Goal: Information Seeking & Learning: Learn about a topic

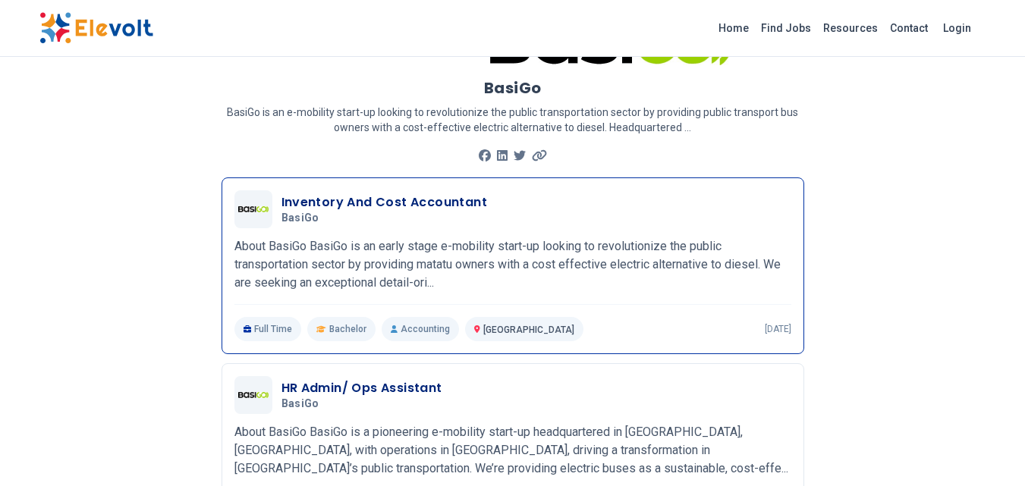
click at [423, 243] on p "About BasiGo BasiGo is an early stage e-mobility start-up looking to revolution…" at bounding box center [512, 264] width 557 height 55
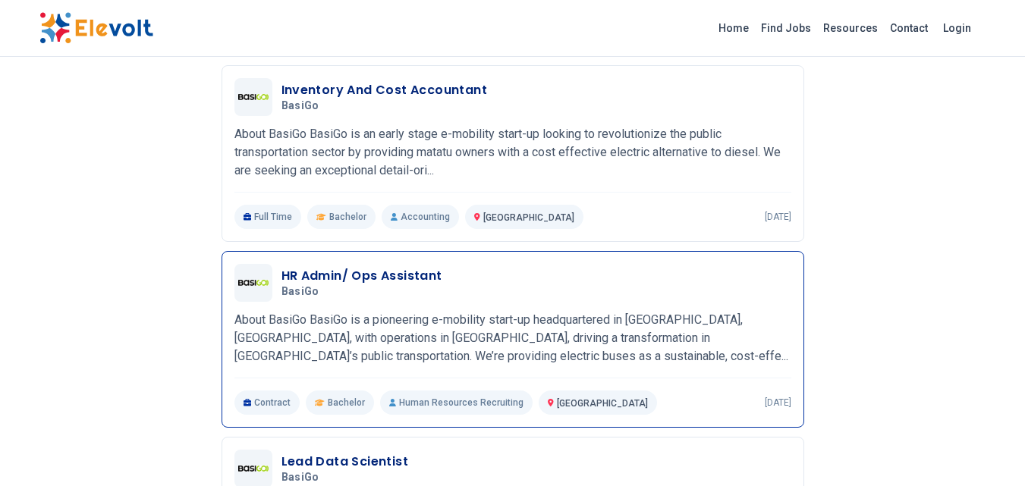
scroll to position [303, 0]
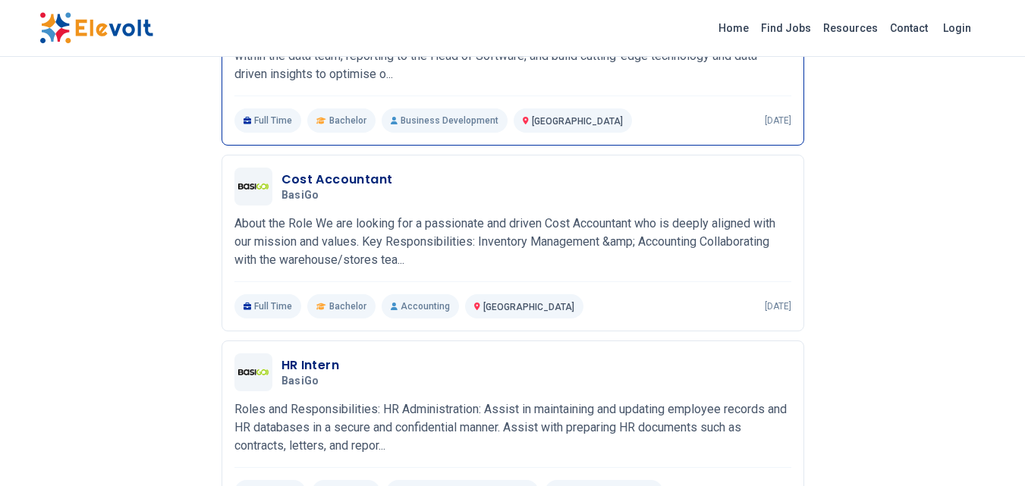
scroll to position [1441, 0]
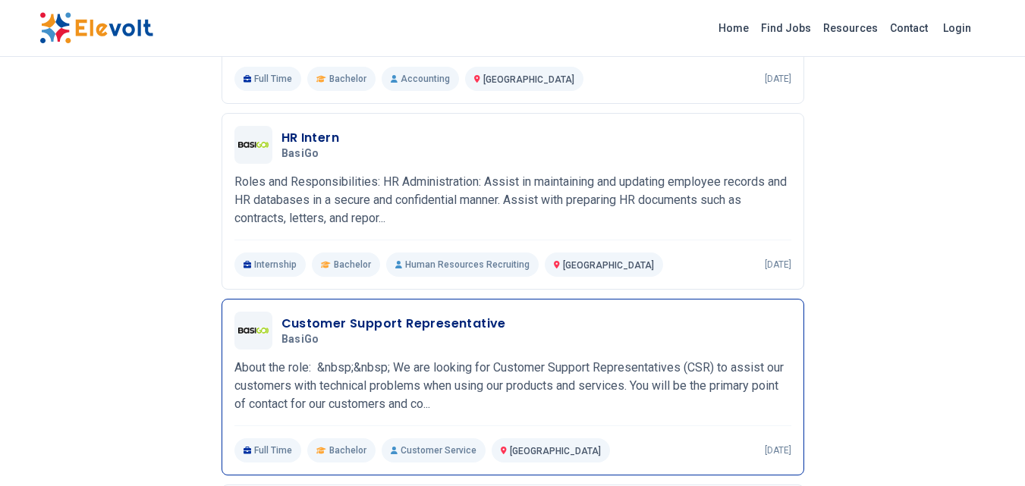
click at [315, 324] on h3 "Customer Support Representative" at bounding box center [393, 324] width 225 height 18
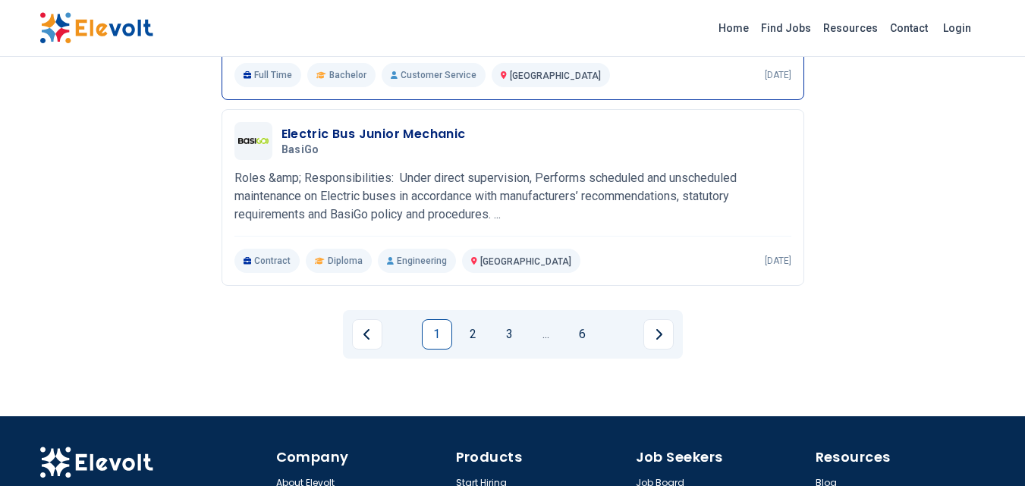
scroll to position [1820, 0]
